Goal: Obtain resource: Download file/media

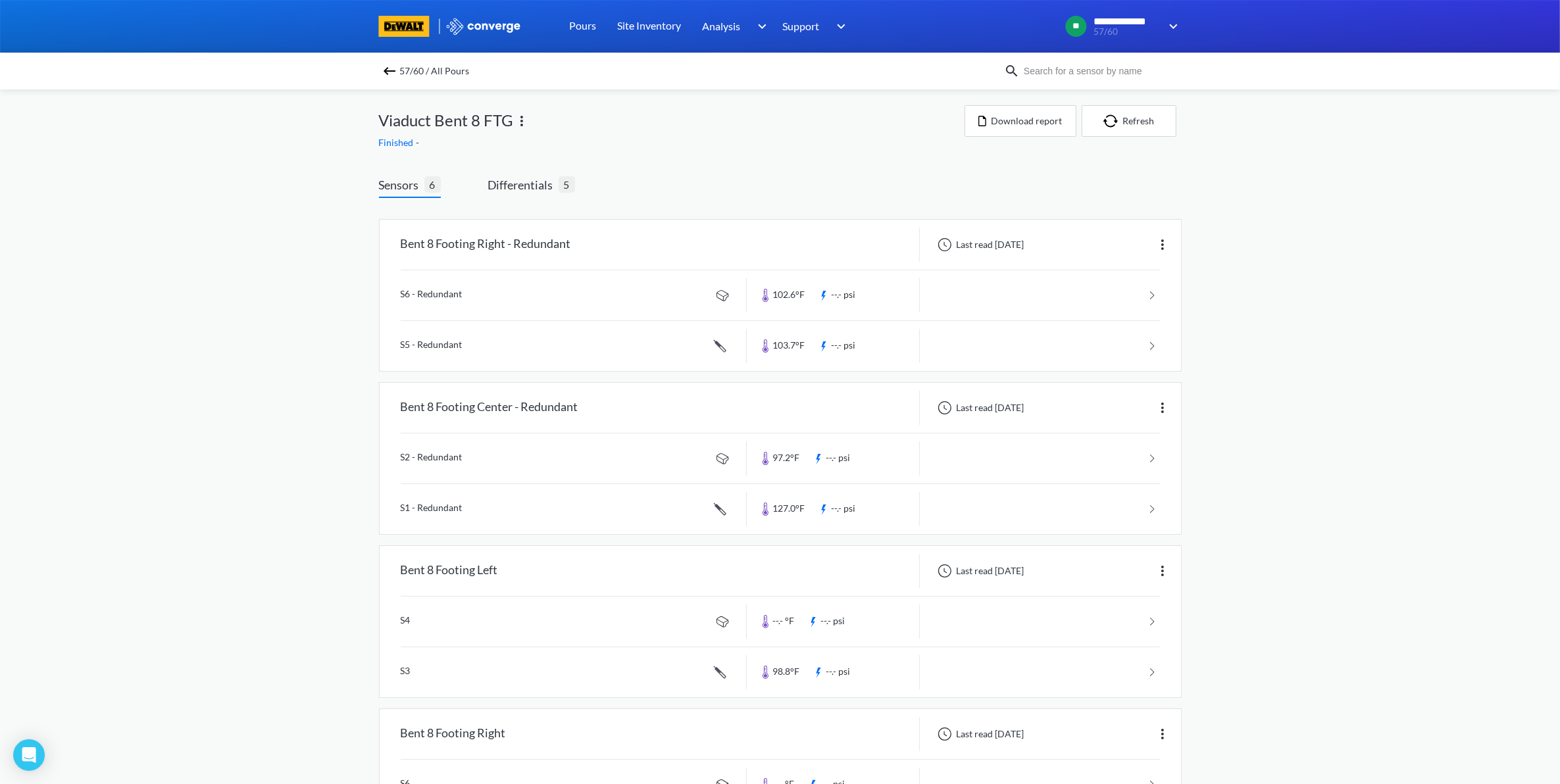
click at [397, 70] on img at bounding box center [390, 71] width 16 height 16
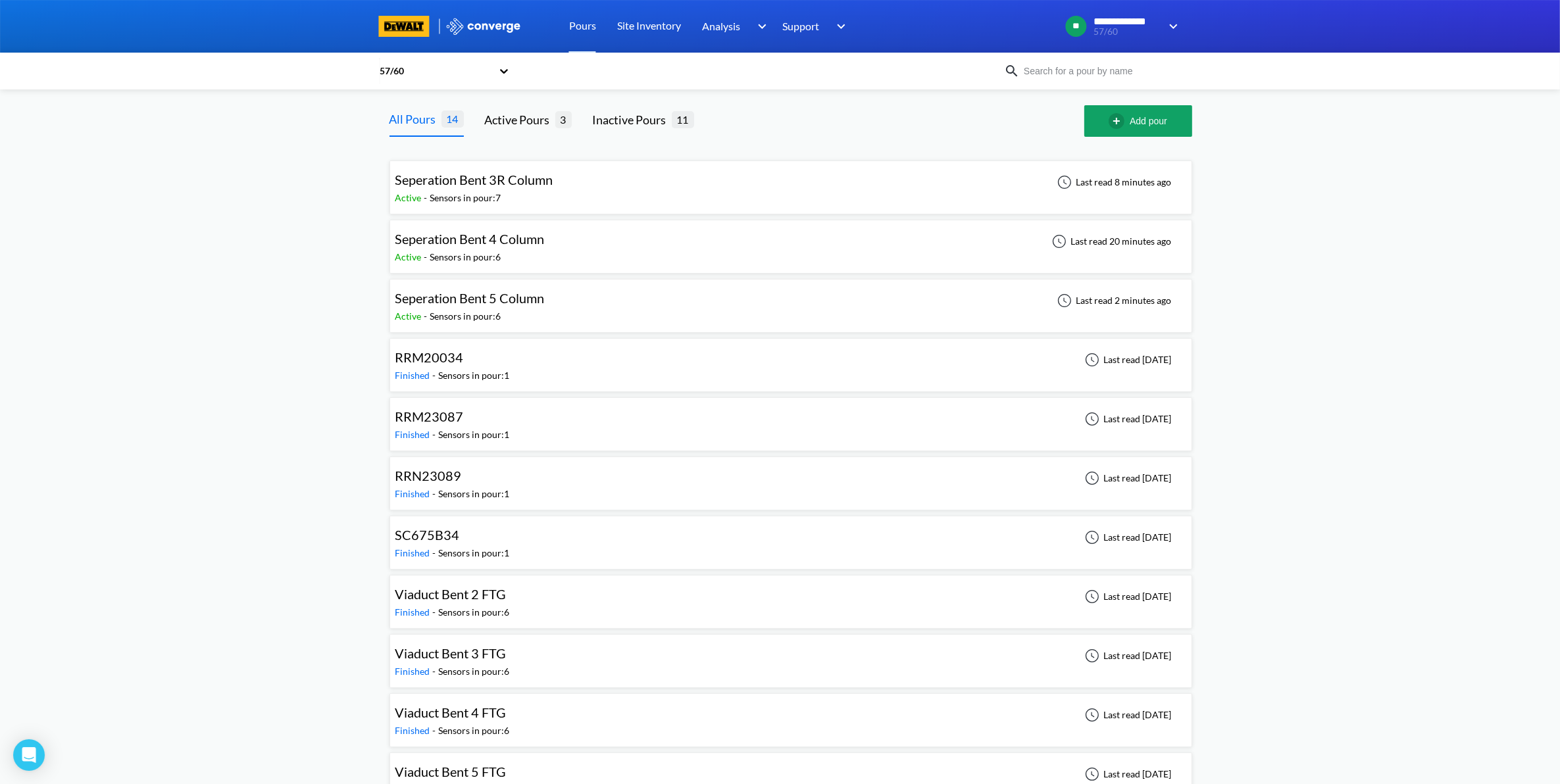
click at [616, 252] on div "Seperation Bent 4 Column Active - Sensors in pour: 6 Last read 20 minutes ago" at bounding box center [791, 247] width 791 height 42
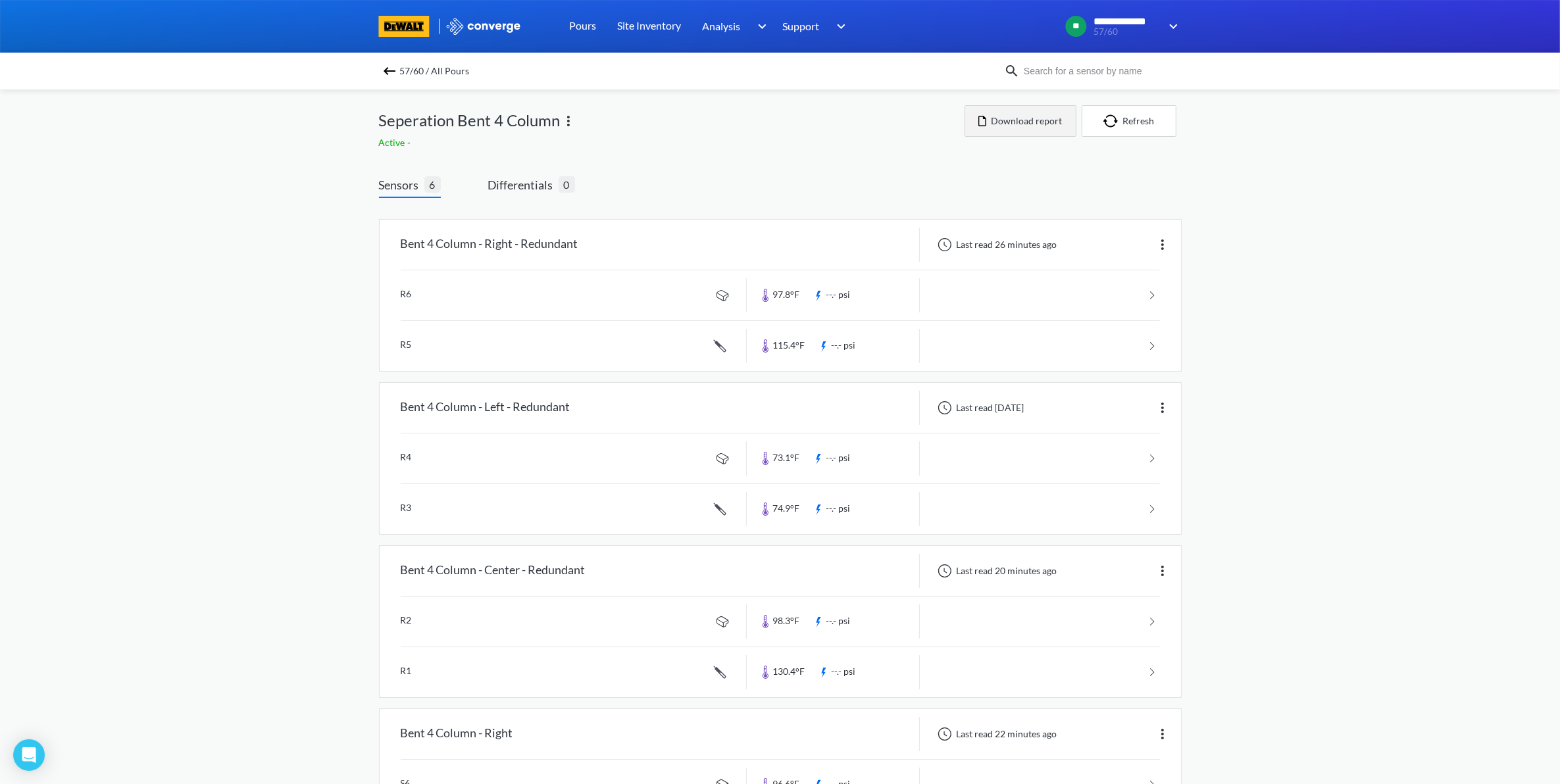
click at [1007, 128] on button "Download report" at bounding box center [1020, 121] width 112 height 32
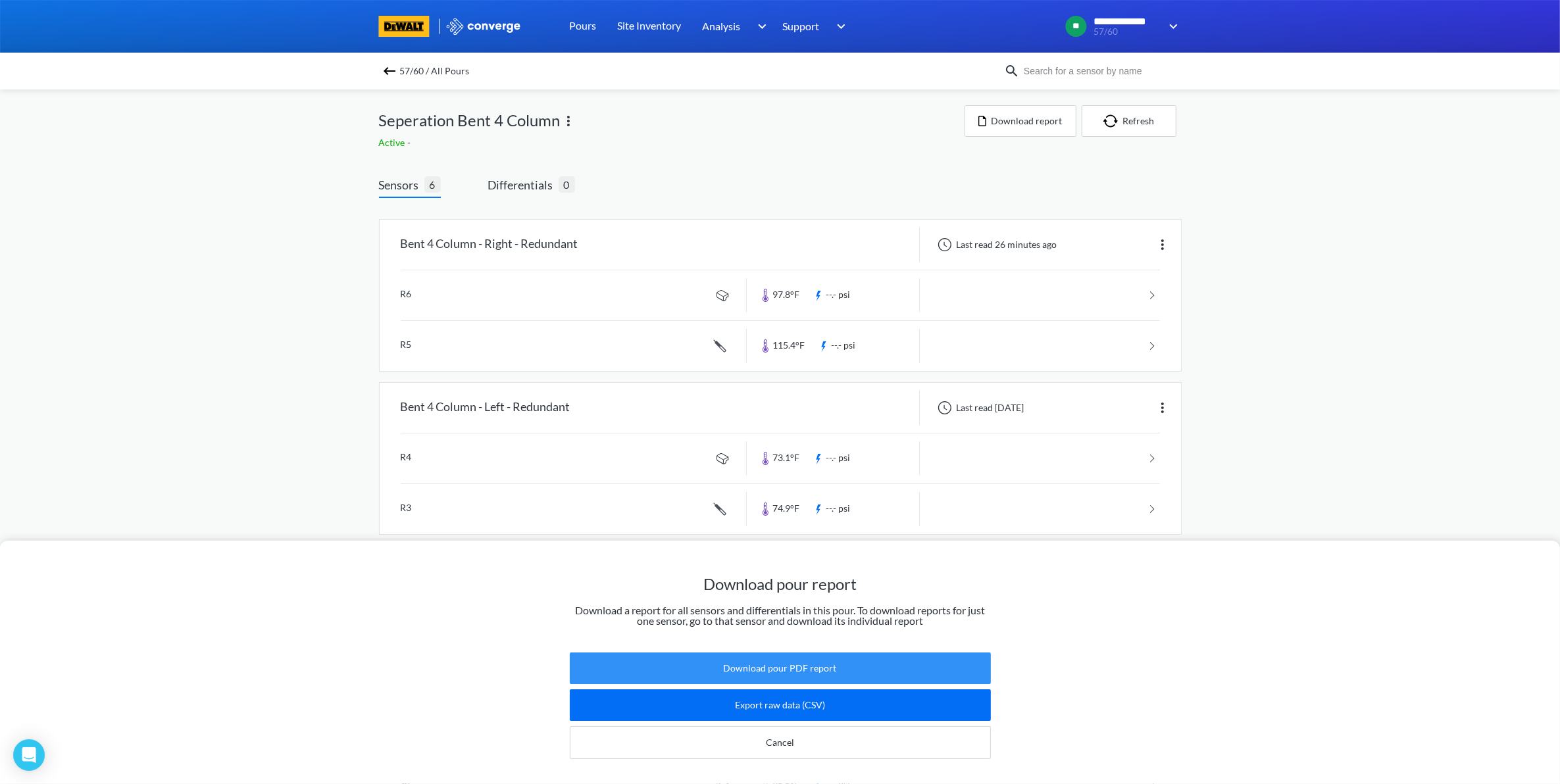
click at [811, 671] on button "Download pour PDF report" at bounding box center [780, 668] width 421 height 32
click at [1363, 198] on div "Download pour report Download a report for all sensors and differentials in thi…" at bounding box center [780, 392] width 1560 height 784
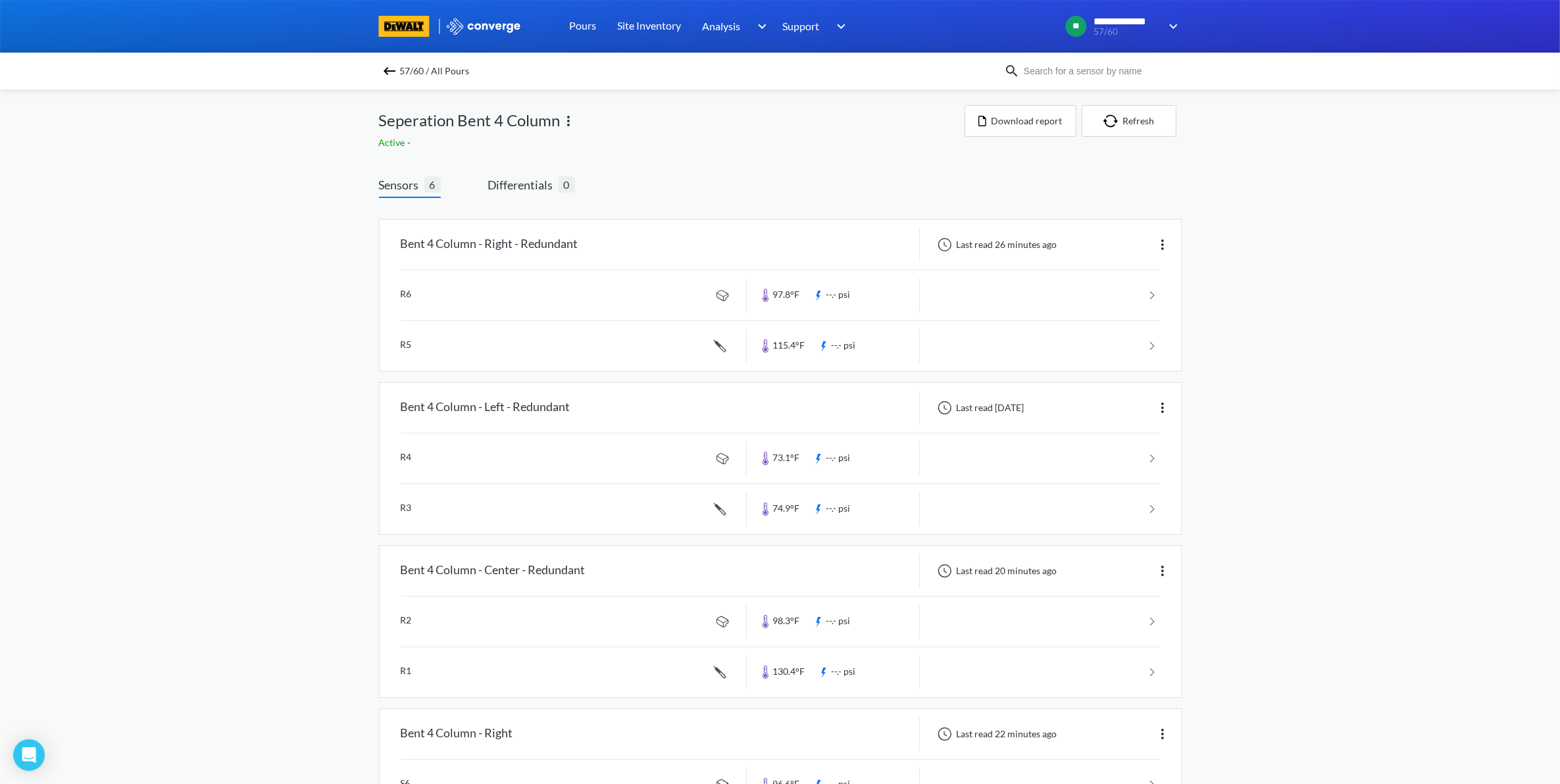
click at [393, 63] on img at bounding box center [390, 71] width 16 height 16
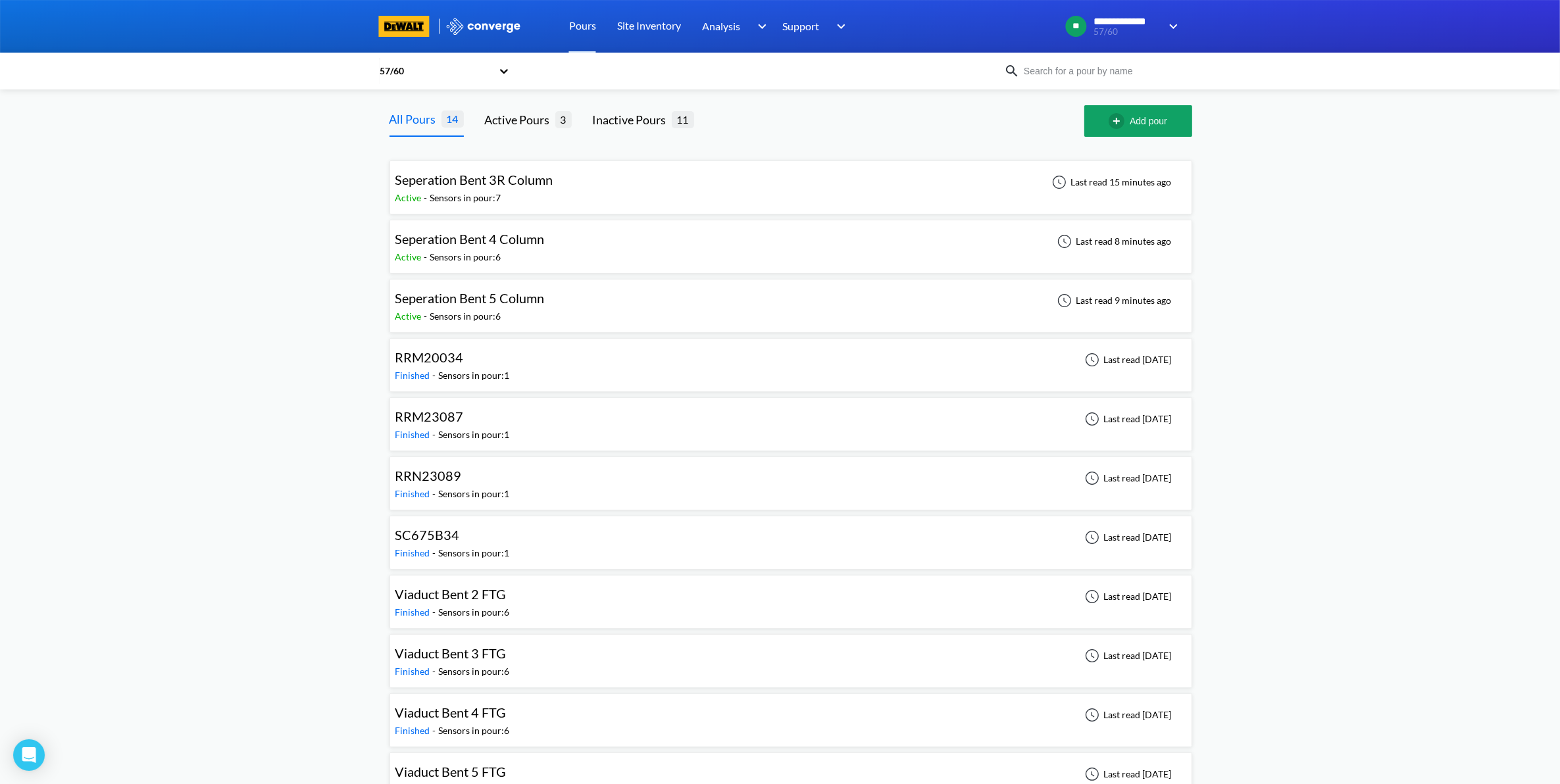
click at [590, 311] on div "Seperation Bent 5 Column Active - Sensors in pour: 6 Last read 9 minutes ago" at bounding box center [791, 306] width 791 height 42
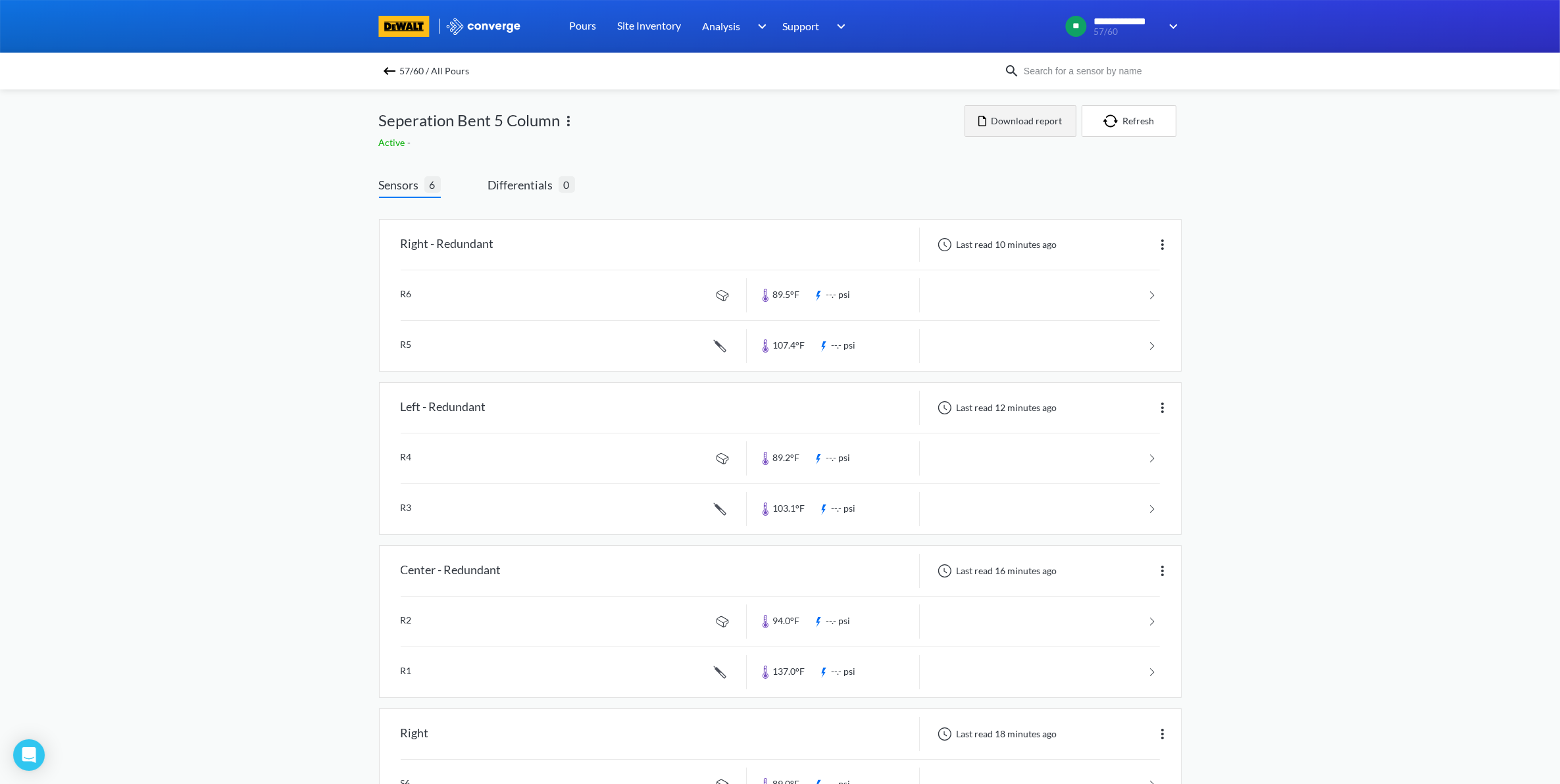
click at [1053, 132] on button "Download report" at bounding box center [1020, 121] width 112 height 32
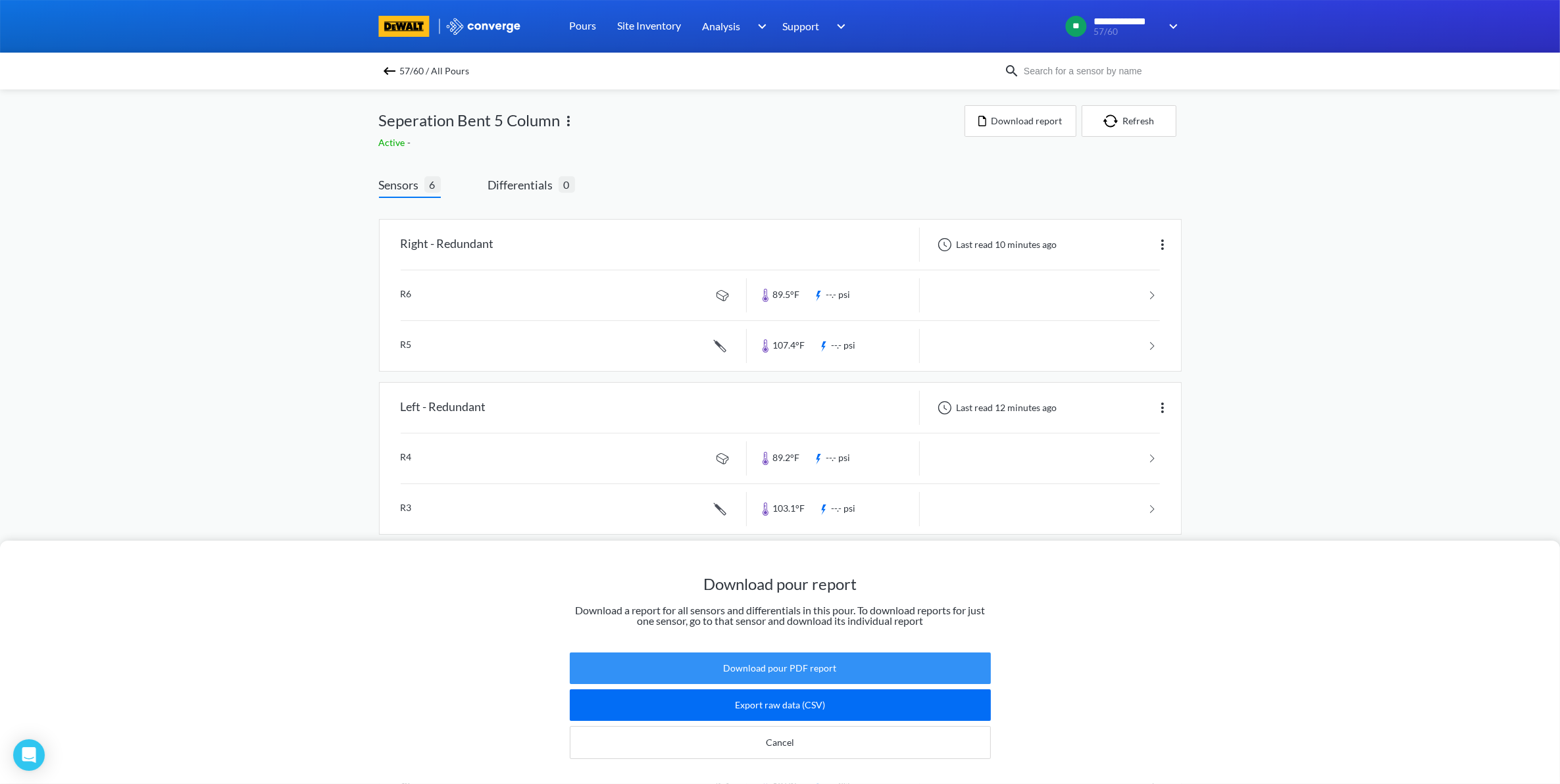
click at [815, 652] on button "Download pour PDF report" at bounding box center [780, 668] width 421 height 32
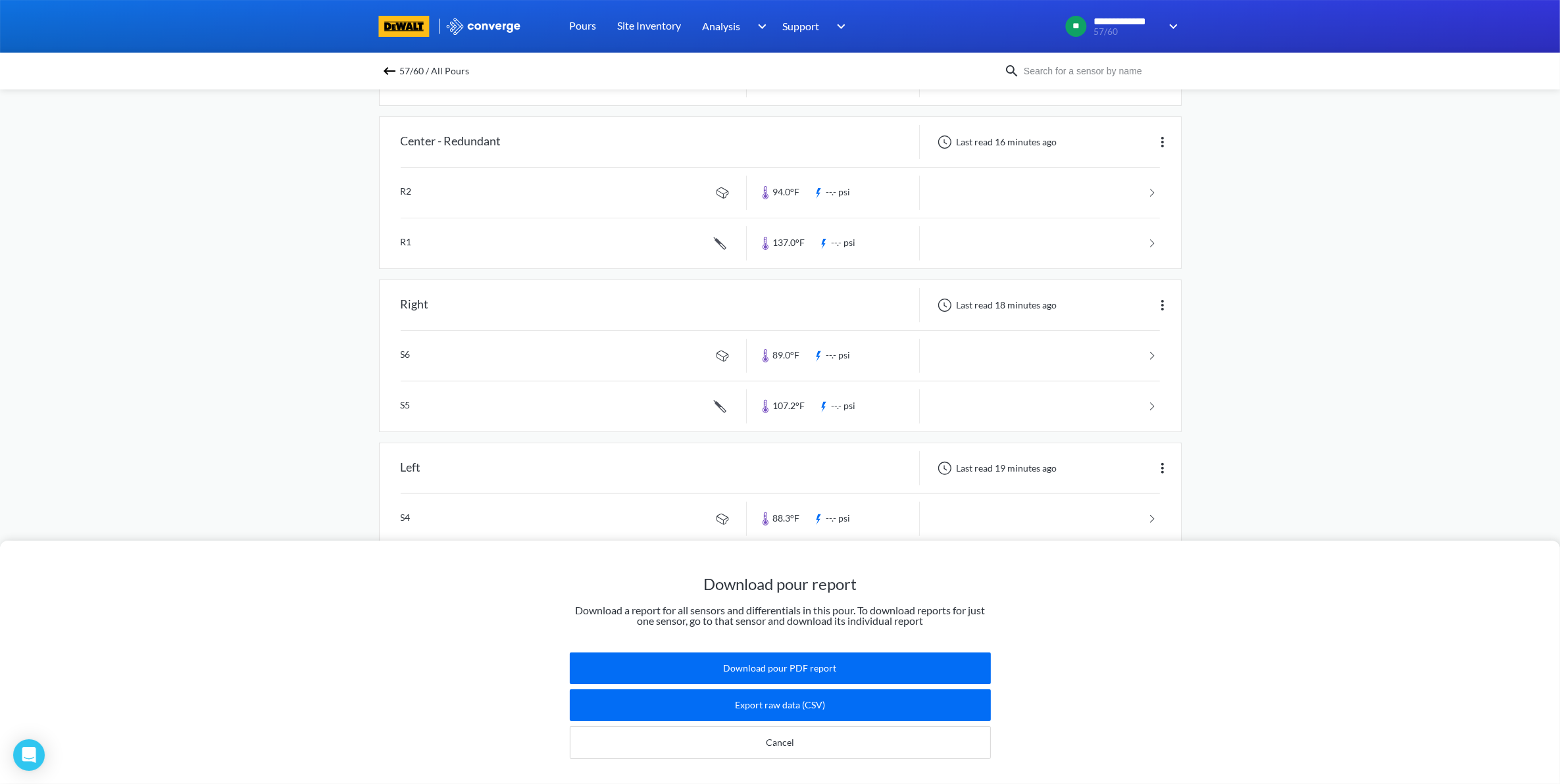
scroll to position [432, 0]
click at [906, 744] on button "Cancel" at bounding box center [780, 743] width 421 height 33
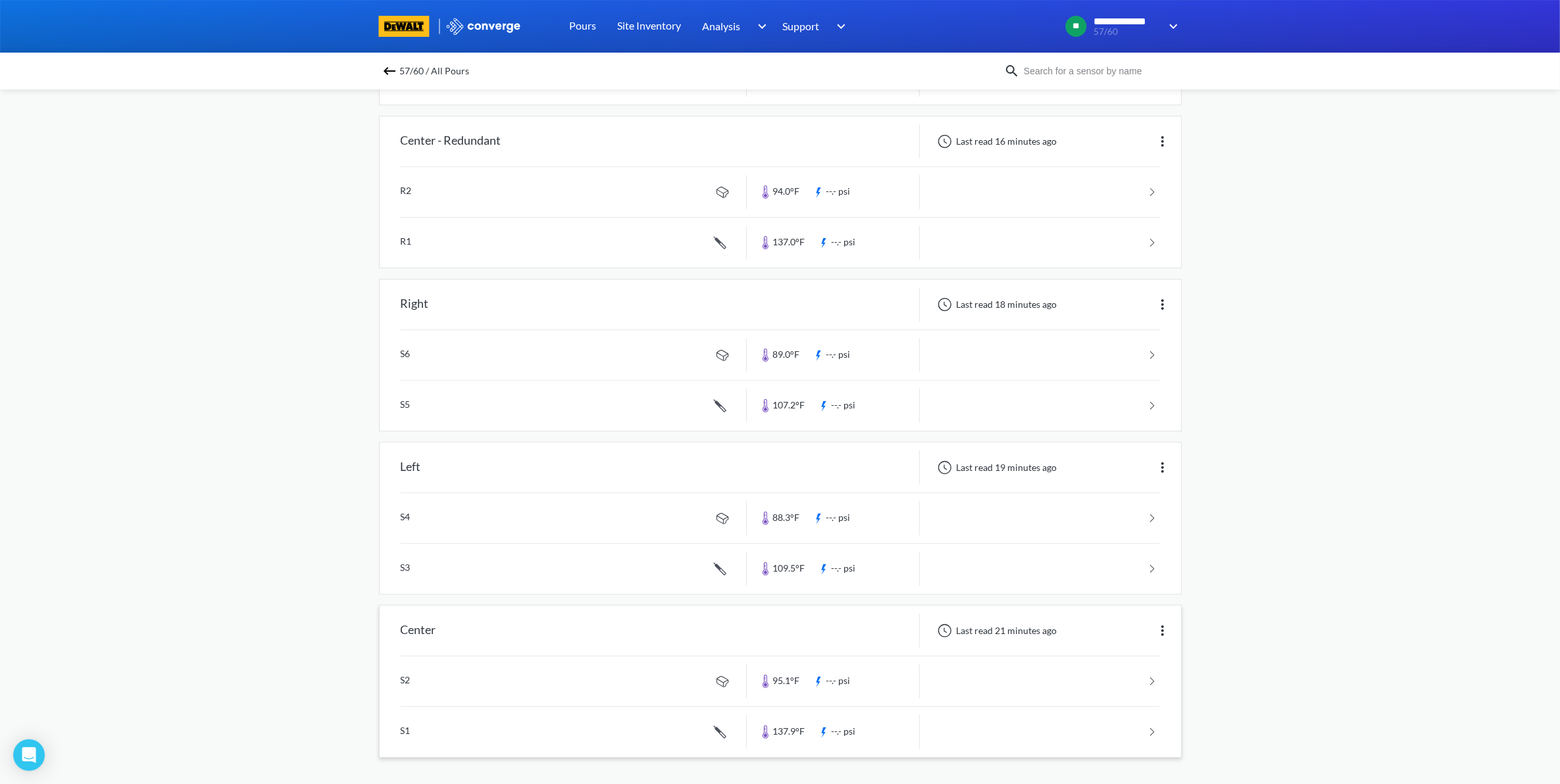
click at [1084, 730] on link at bounding box center [780, 732] width 759 height 50
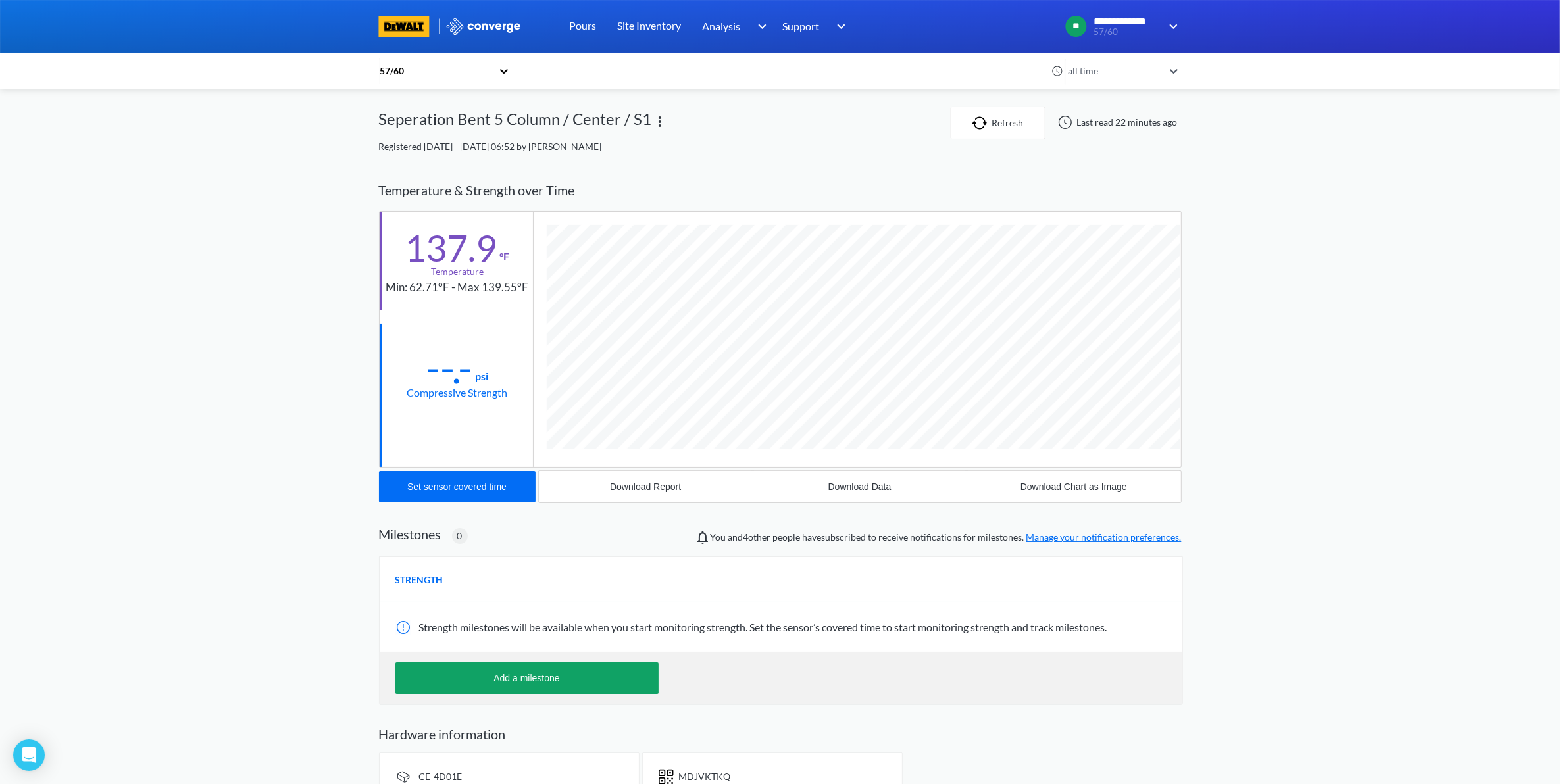
scroll to position [720, 803]
click at [678, 31] on link "Site Inventory" at bounding box center [649, 26] width 64 height 52
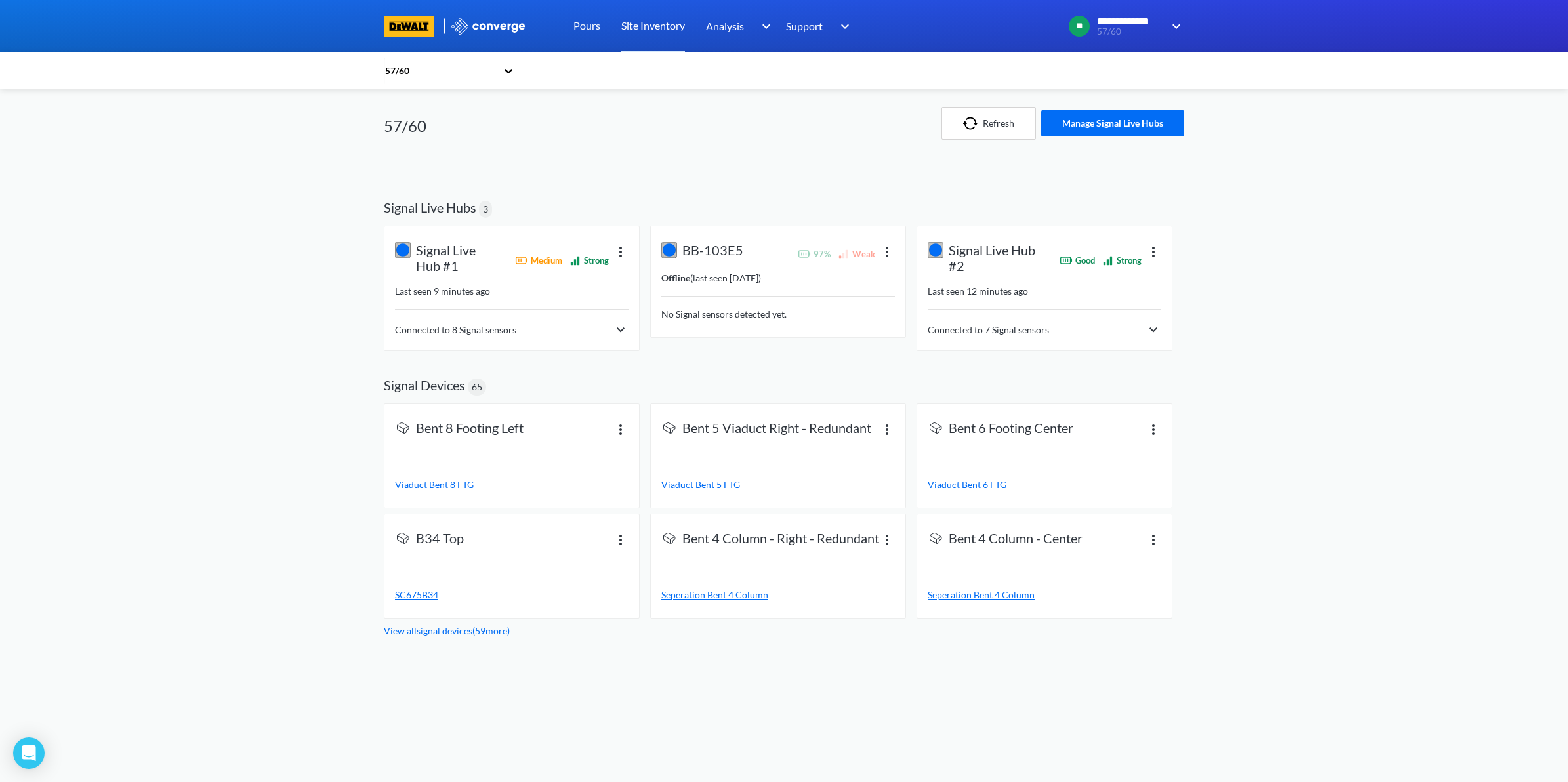
click at [483, 75] on div "57/60" at bounding box center [440, 71] width 113 height 15
click at [581, 30] on link "Pours" at bounding box center [587, 26] width 27 height 52
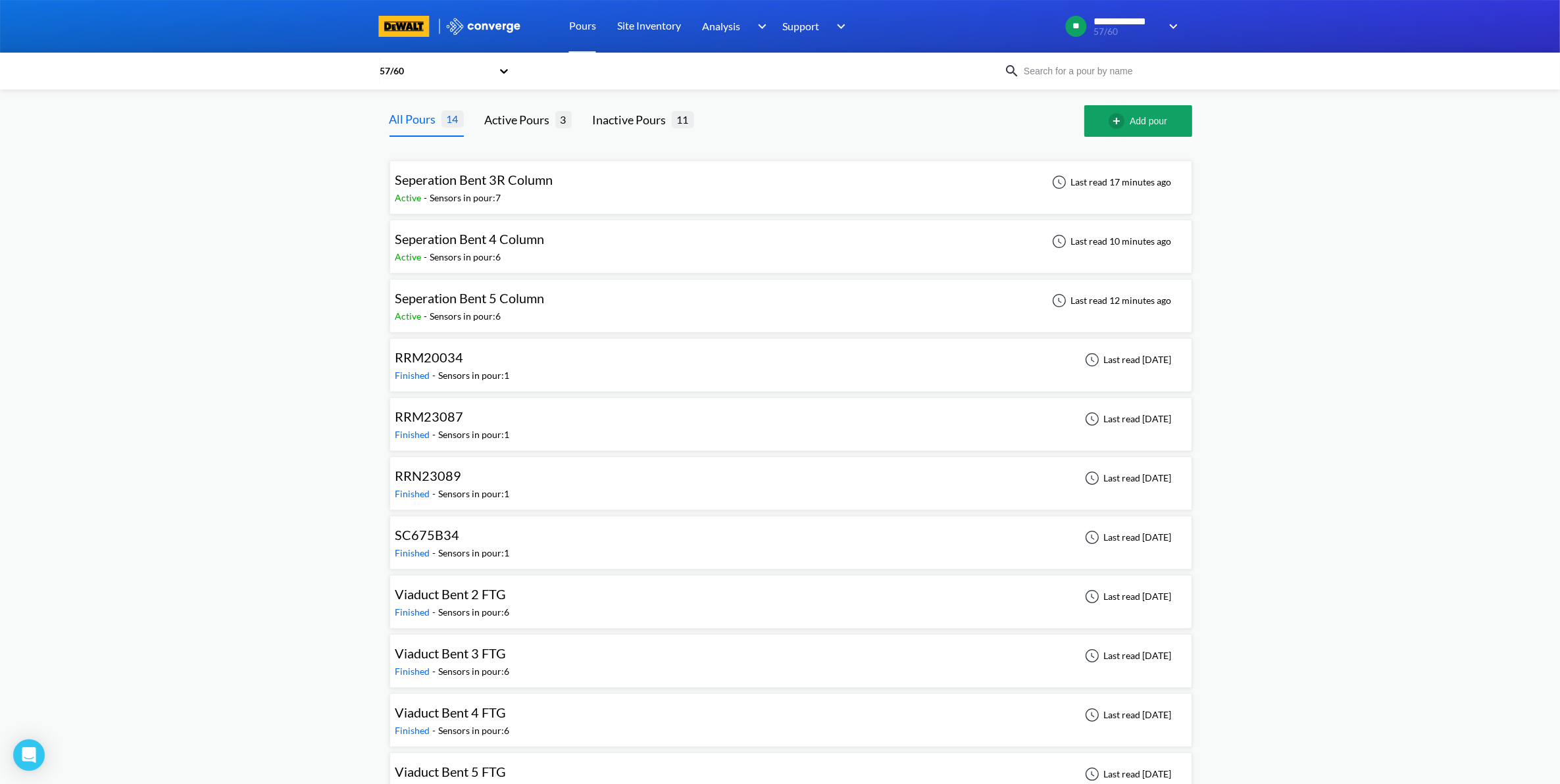
click at [793, 185] on div "Seperation Bent 3R Column Active - Sensors in pour: 7 Last read 17 minutes ago" at bounding box center [791, 187] width 791 height 42
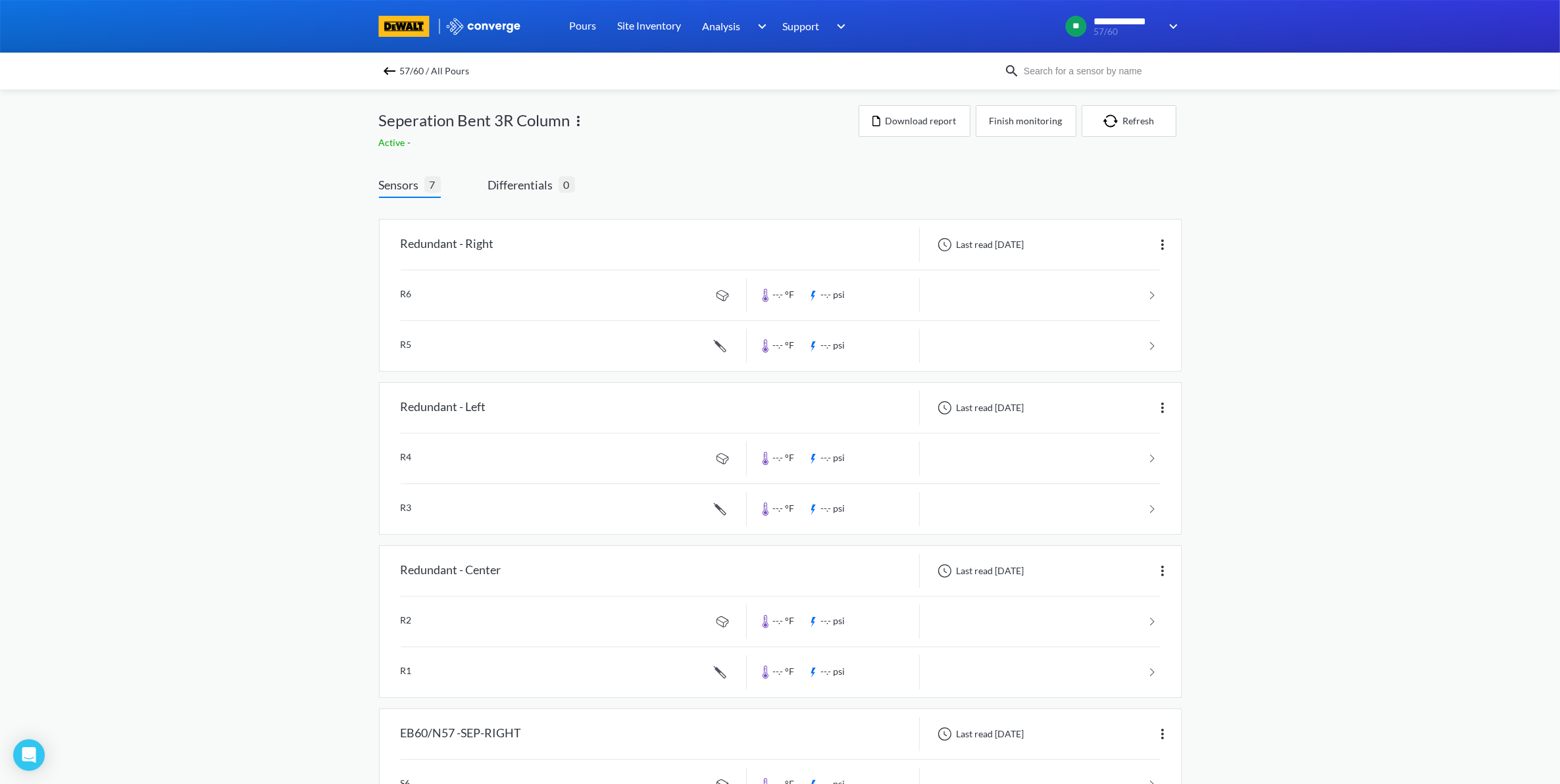
scroll to position [596, 0]
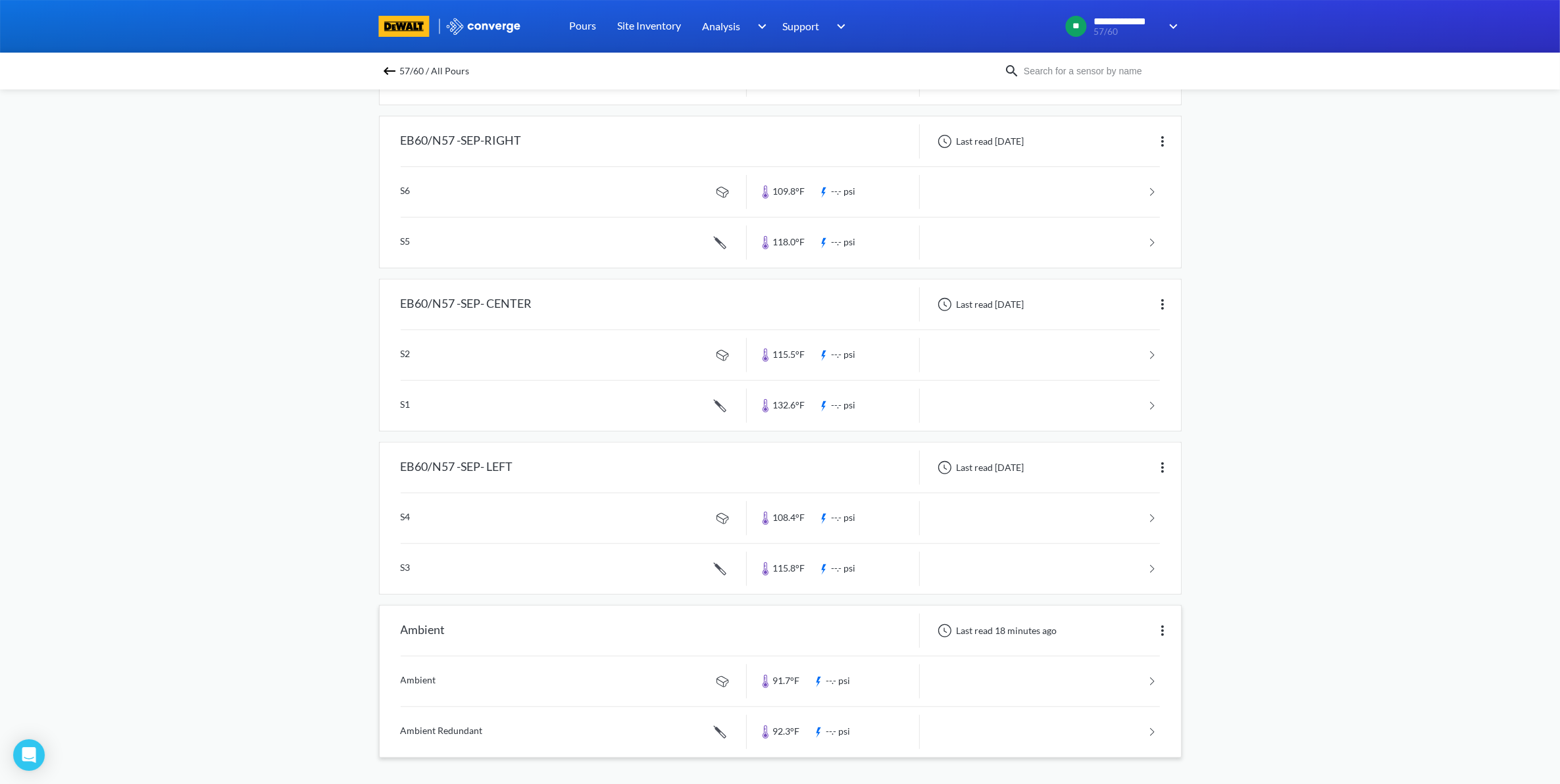
click at [1131, 691] on link at bounding box center [780, 681] width 759 height 50
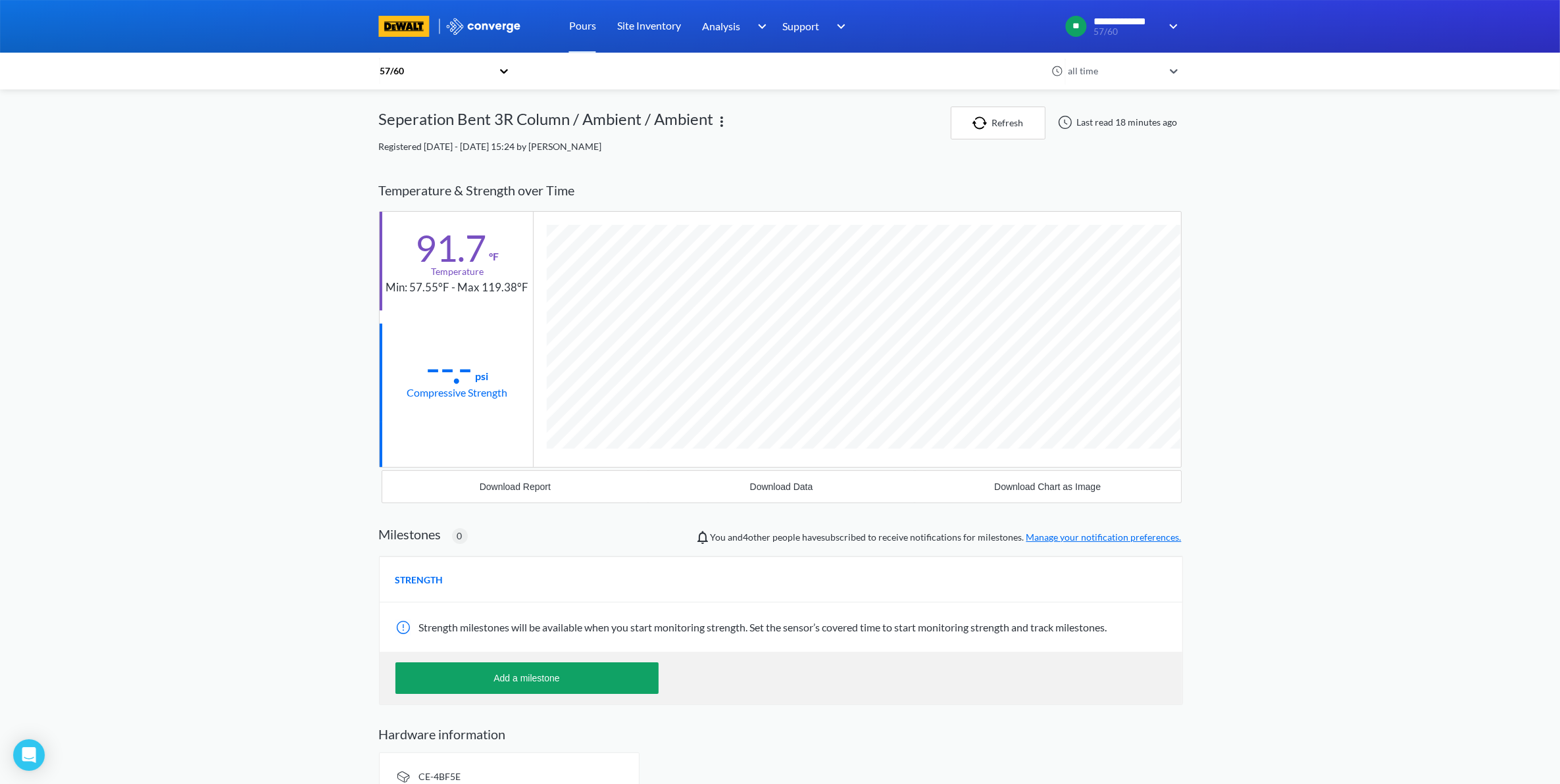
scroll to position [695, 803]
click at [1163, 80] on div "all time" at bounding box center [1115, 71] width 104 height 30
click at [1109, 209] on div "1 week" at bounding box center [1122, 207] width 119 height 25
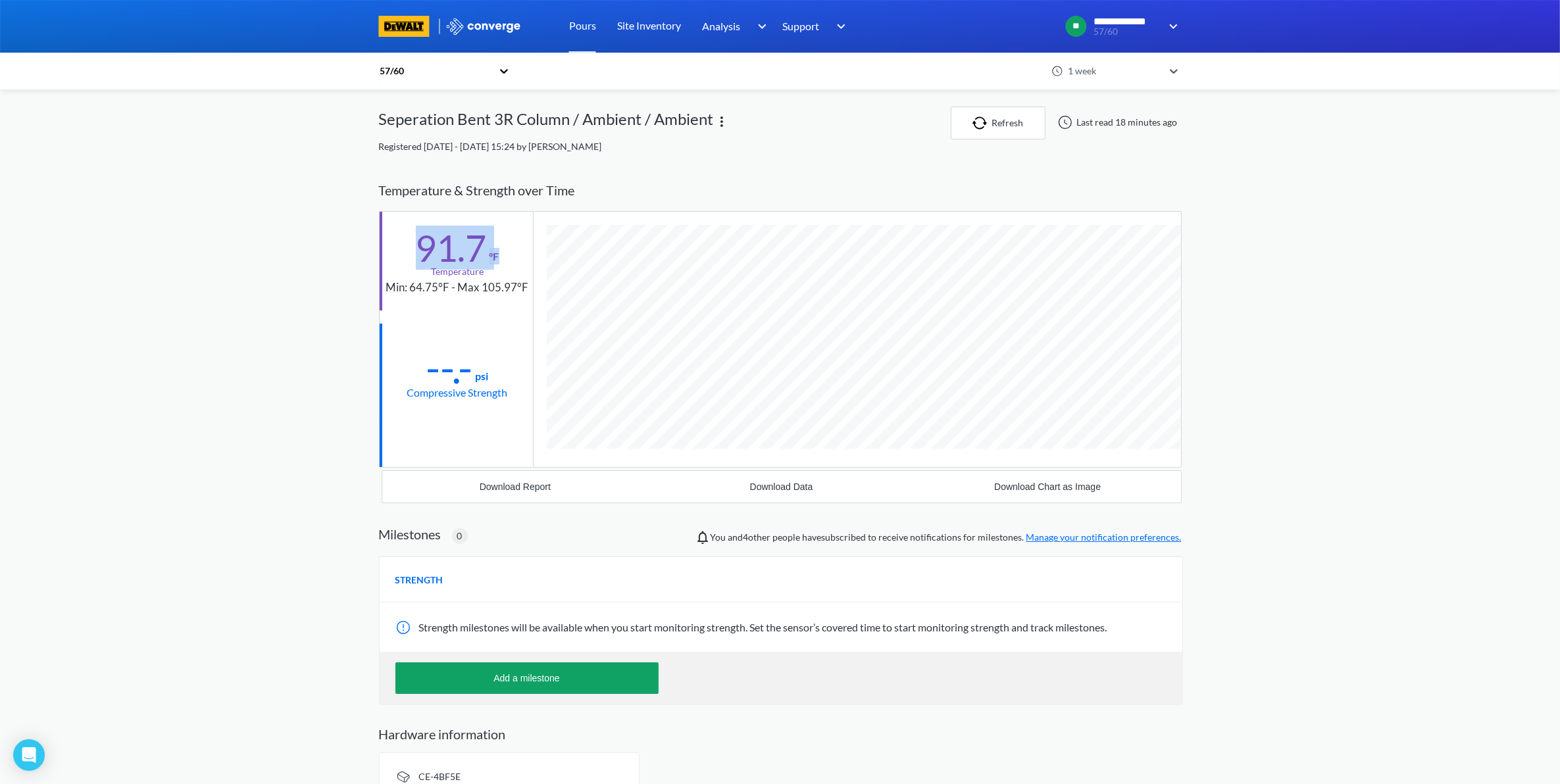
drag, startPoint x: 497, startPoint y: 262, endPoint x: 413, endPoint y: 261, distance: 84.0
click at [413, 261] on div "91.7 °F Temperature Min: 64.75°F - Max 105.97°F" at bounding box center [456, 261] width 153 height 99
drag, startPoint x: 413, startPoint y: 261, endPoint x: 462, endPoint y: 358, distance: 108.7
click at [458, 371] on div "--.-" at bounding box center [450, 368] width 47 height 33
drag, startPoint x: 498, startPoint y: 258, endPoint x: 433, endPoint y: 244, distance: 66.5
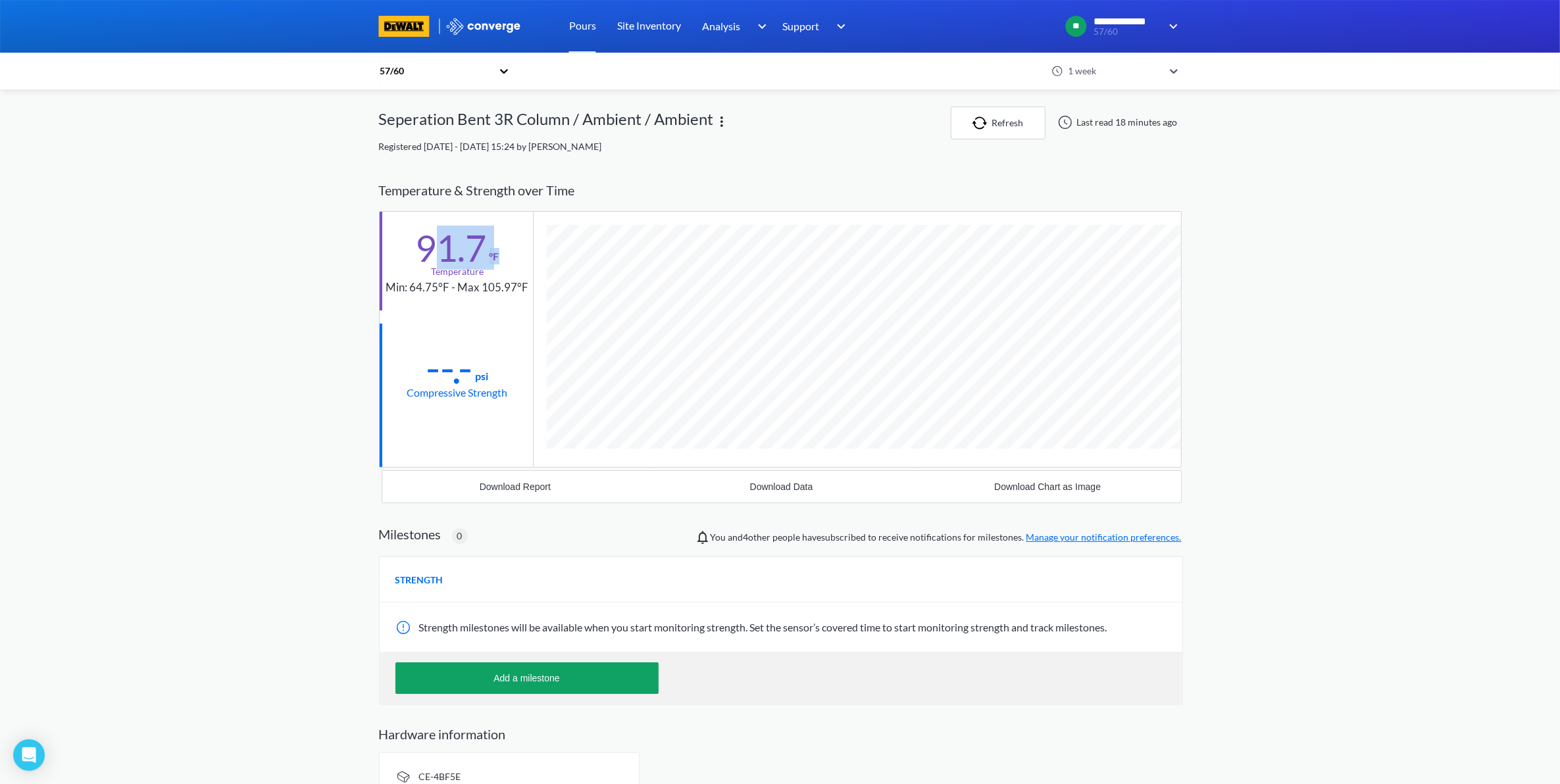
click at [433, 244] on div "91.7 °F" at bounding box center [458, 246] width 83 height 38
click at [1139, 67] on div "1 week" at bounding box center [1114, 71] width 99 height 15
click at [505, 264] on div "91.7 °F Temperature Min: 64.75°F - Max 105.97°F" at bounding box center [456, 261] width 153 height 99
drag, startPoint x: 511, startPoint y: 255, endPoint x: 413, endPoint y: 253, distance: 98.0
click at [413, 253] on div "91.7 °F Temperature Min: 64.75°F - Max 105.97°F" at bounding box center [456, 261] width 153 height 99
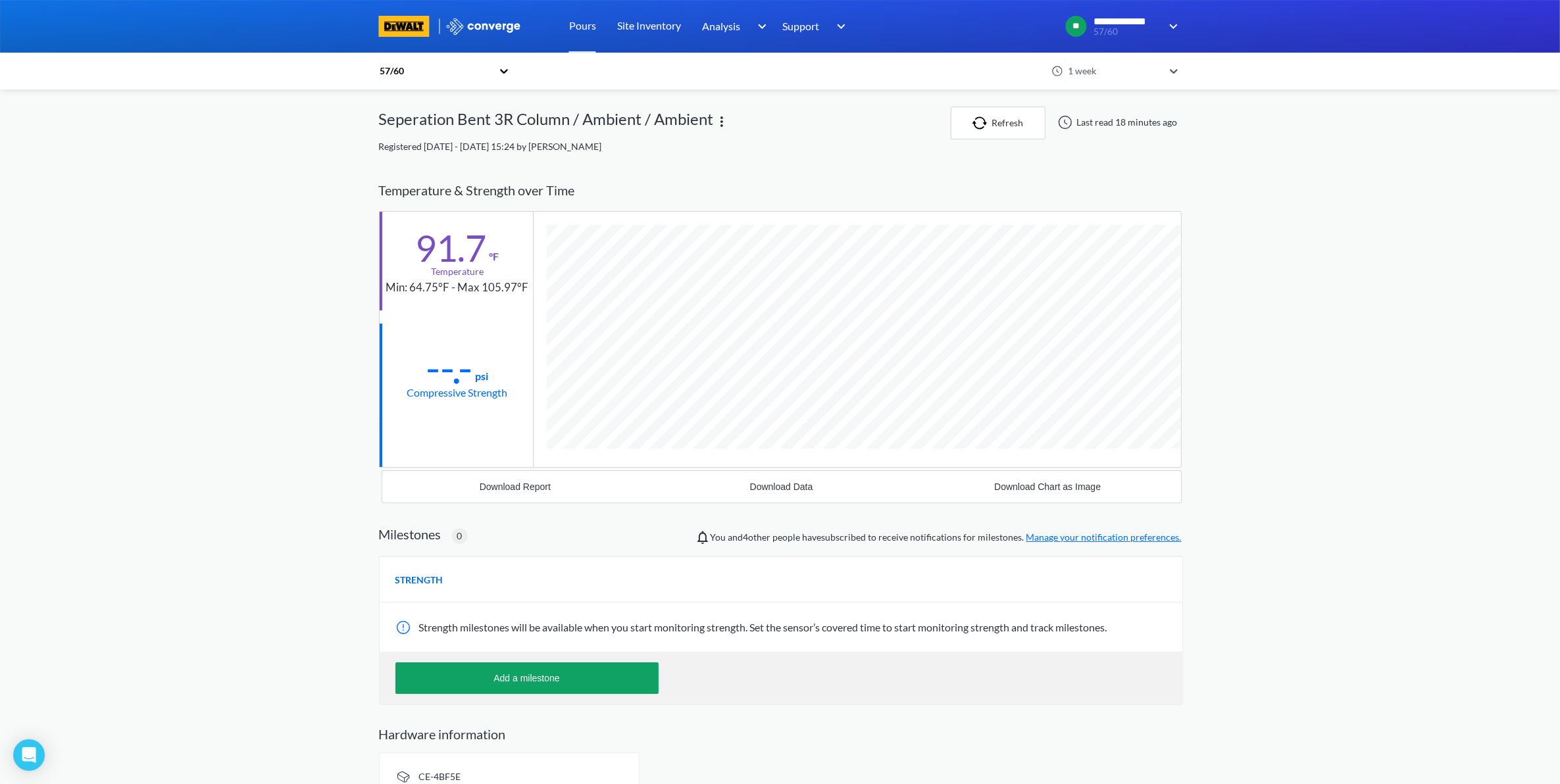
drag, startPoint x: 413, startPoint y: 253, endPoint x: 478, endPoint y: 324, distance: 96.3
click at [475, 324] on div "--.- psi Compressive Strength" at bounding box center [456, 373] width 153 height 99
click at [1125, 71] on div "1 week" at bounding box center [1114, 71] width 99 height 15
click at [1102, 161] on div "24 hours" at bounding box center [1122, 157] width 119 height 25
click at [1151, 70] on div "24 hours" at bounding box center [1114, 71] width 99 height 15
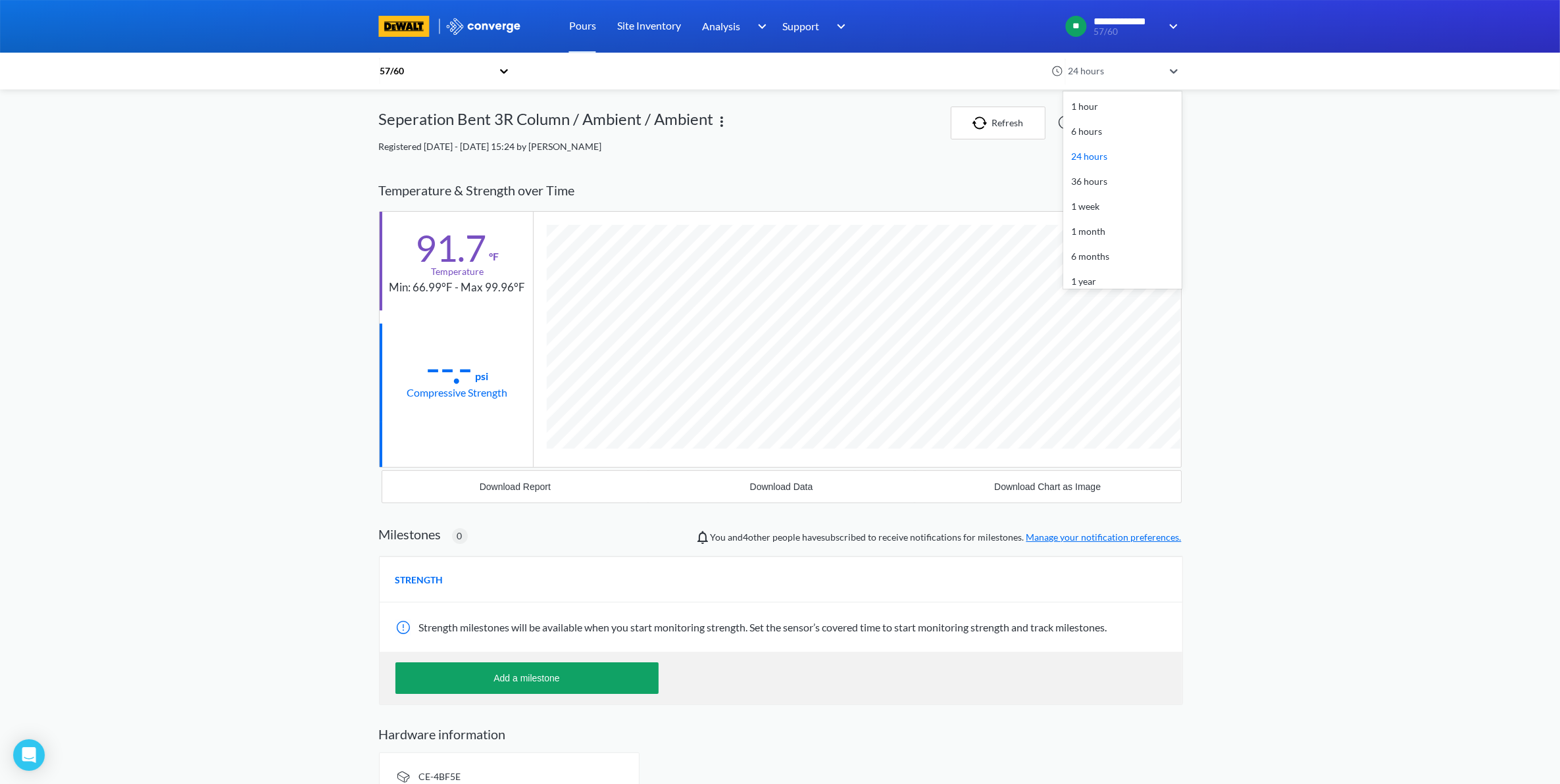
click at [1100, 187] on div "36 hours" at bounding box center [1122, 181] width 119 height 25
click at [1159, 75] on div "36 hours" at bounding box center [1114, 71] width 99 height 15
click at [1110, 213] on div "1 week" at bounding box center [1122, 207] width 119 height 25
click at [494, 27] on img at bounding box center [483, 26] width 76 height 17
